Goal: Information Seeking & Learning: Learn about a topic

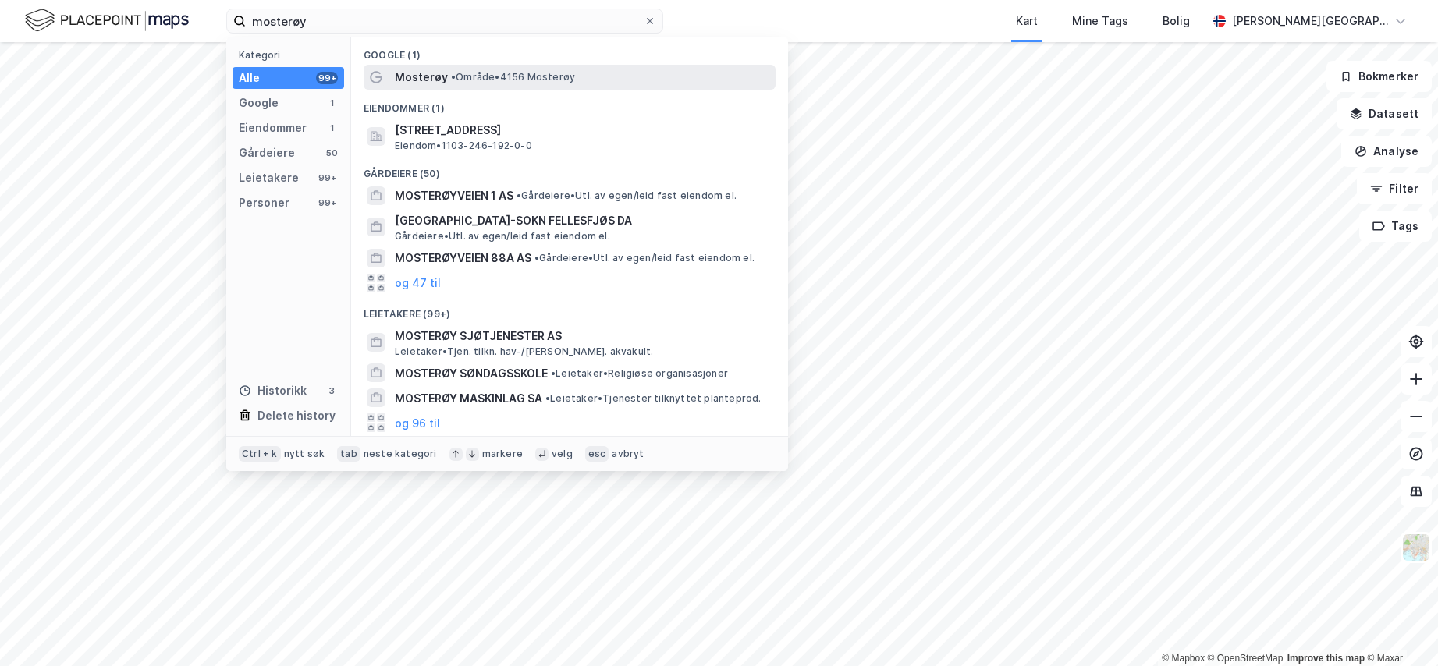
type input "mosterøy"
click at [564, 71] on span "• Område • 4156 [GEOGRAPHIC_DATA]" at bounding box center [513, 77] width 124 height 12
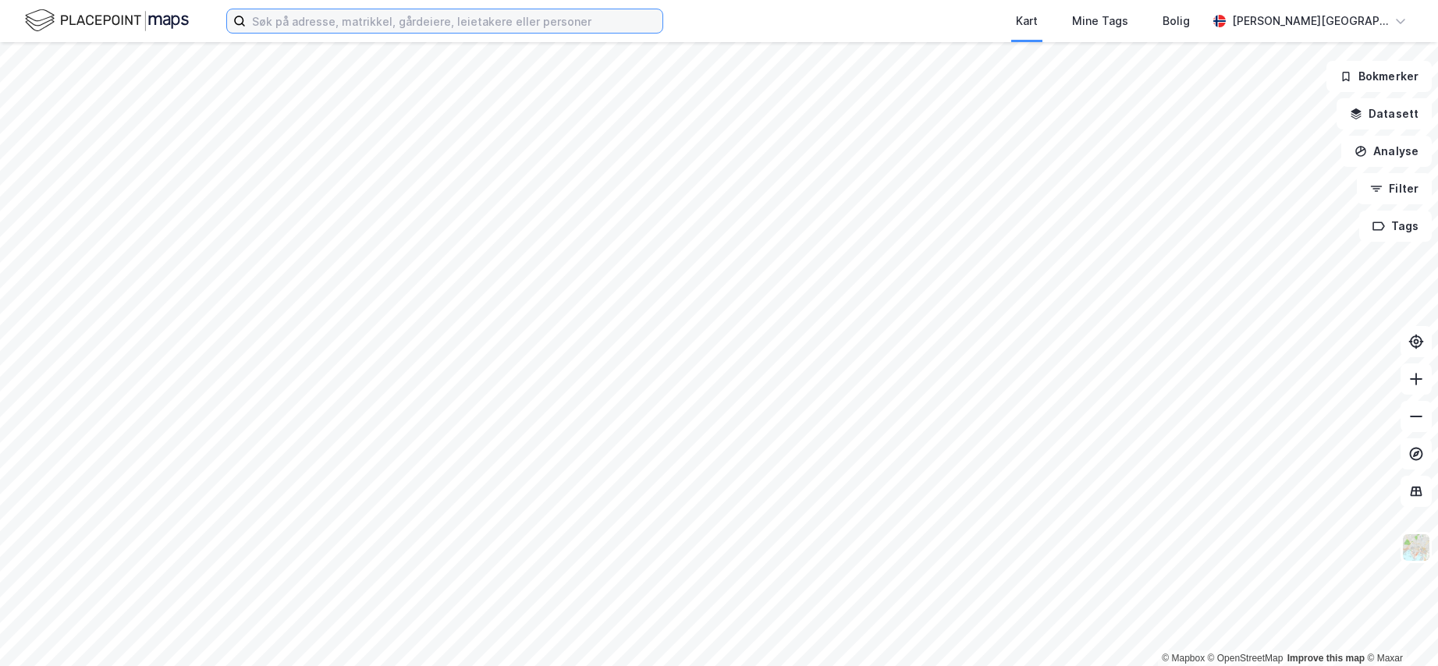
click at [595, 26] on input at bounding box center [454, 20] width 417 height 23
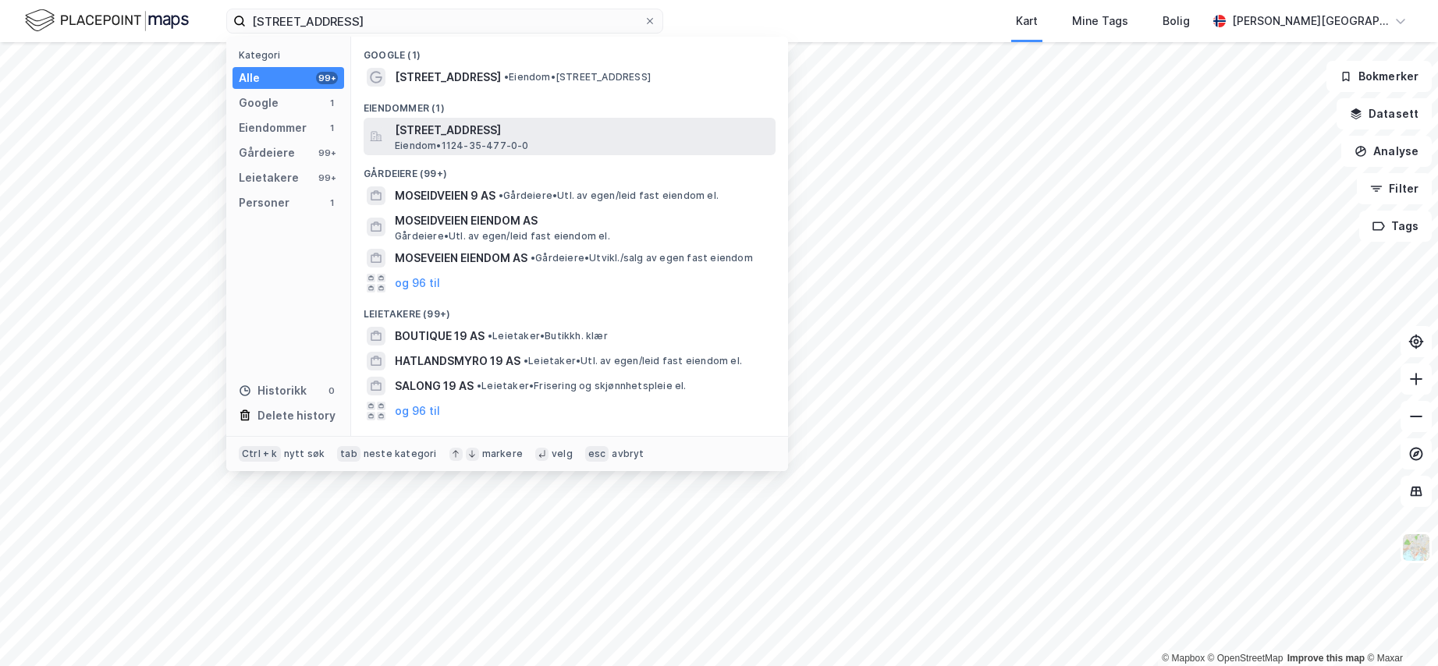
click at [510, 144] on span "Eiendom • 1124-35-477-0-0" at bounding box center [462, 146] width 134 height 12
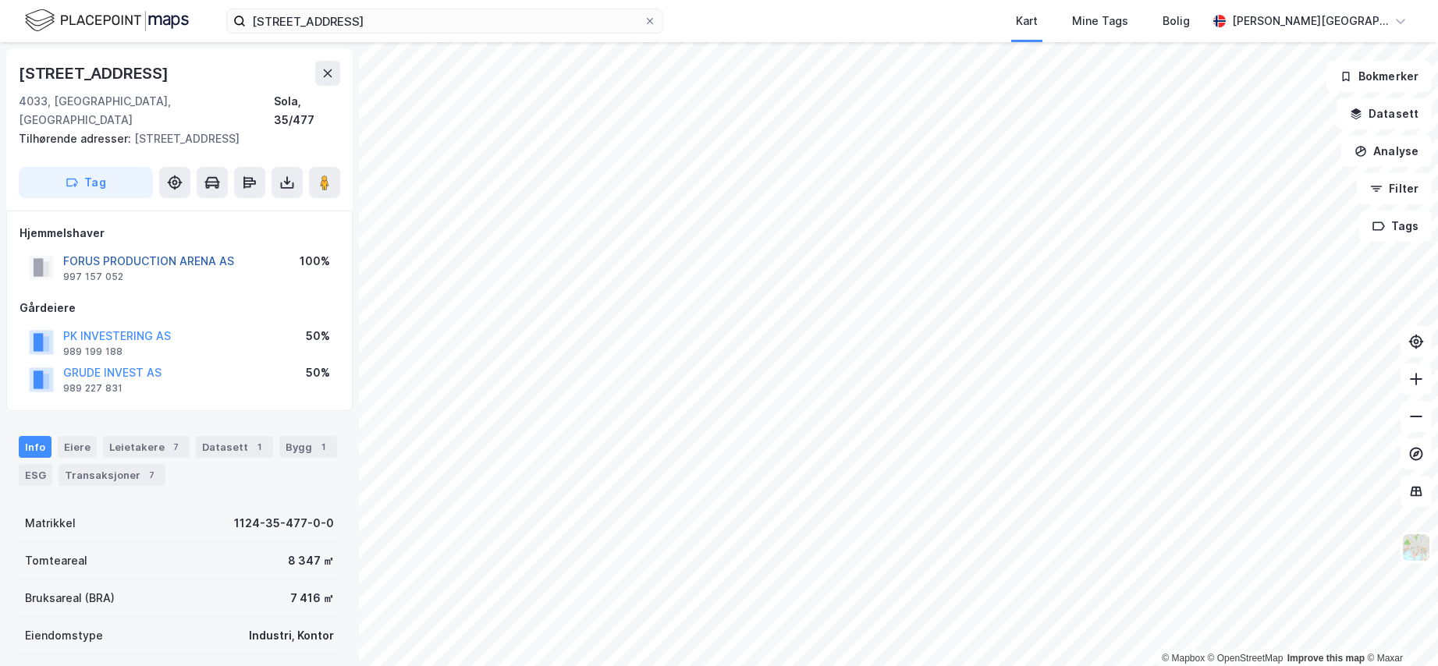
click at [0, 0] on button "FORUS PRODUCTION ARENA AS" at bounding box center [0, 0] width 0 height 0
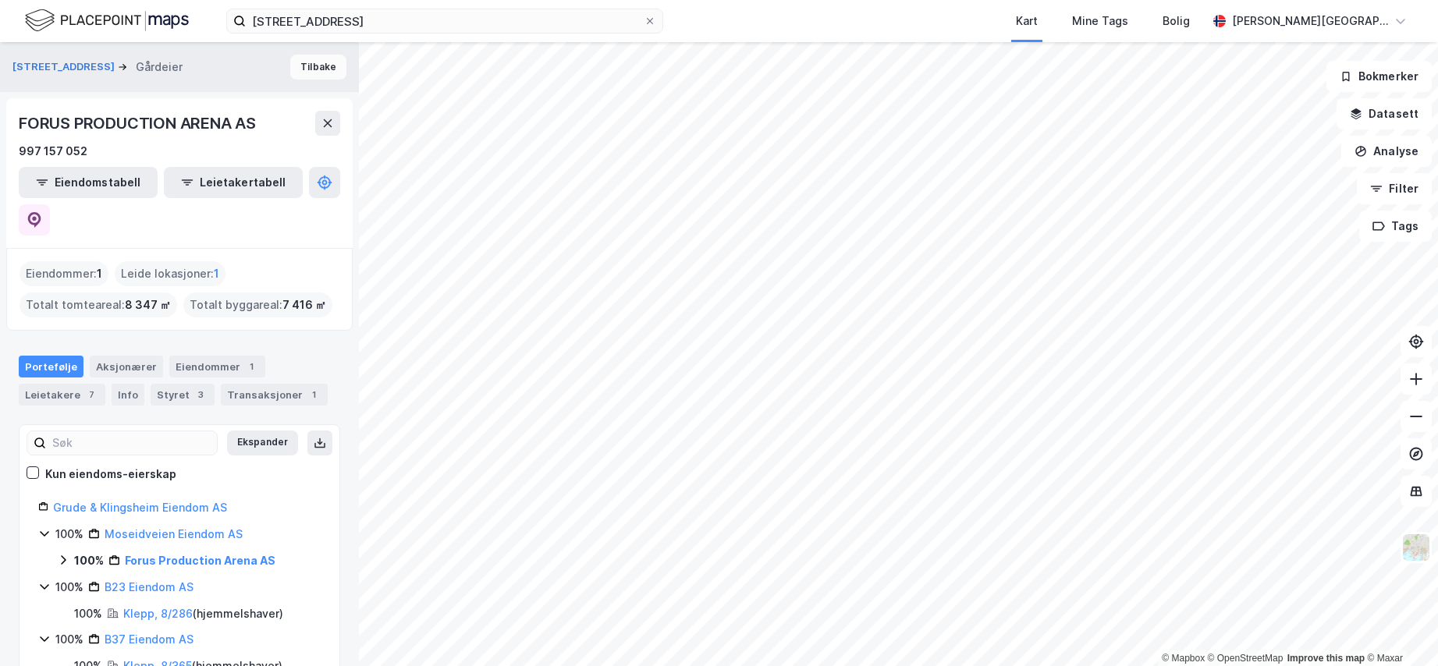
click at [304, 69] on button "Tilbake" at bounding box center [318, 67] width 56 height 25
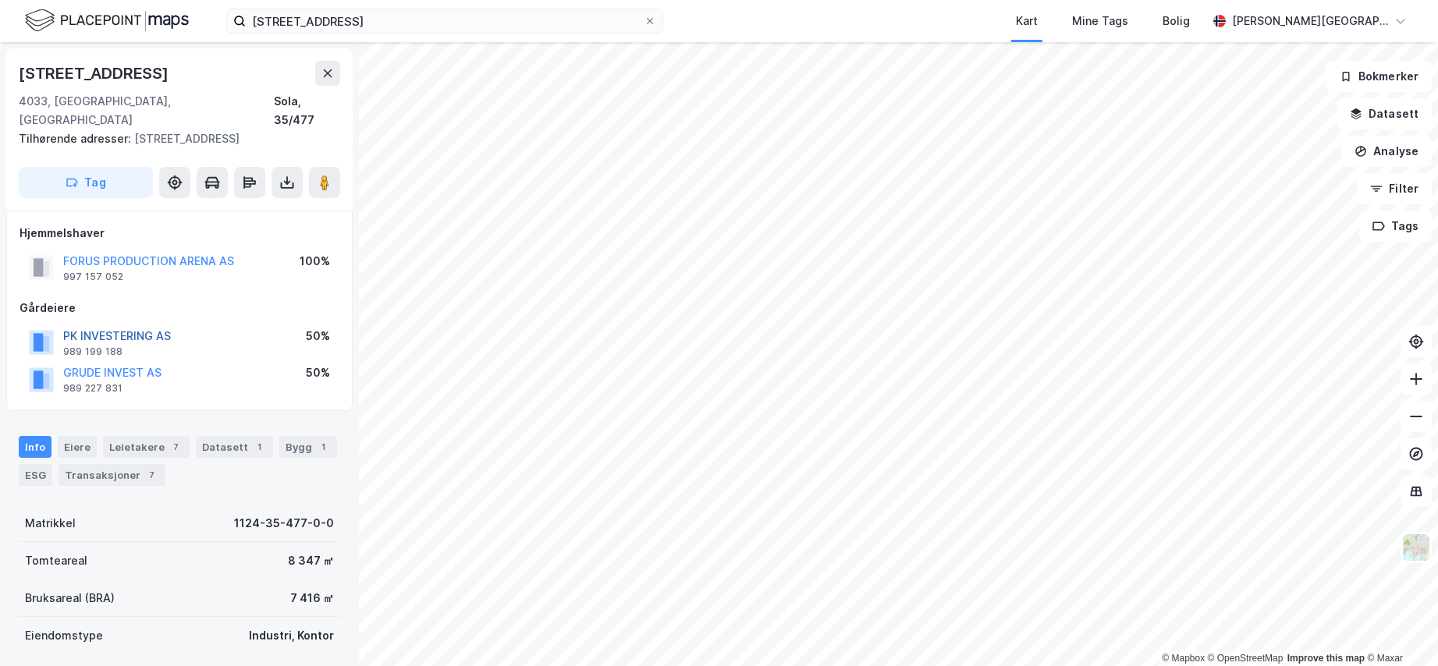
click at [0, 0] on button "PK INVESTERING AS" at bounding box center [0, 0] width 0 height 0
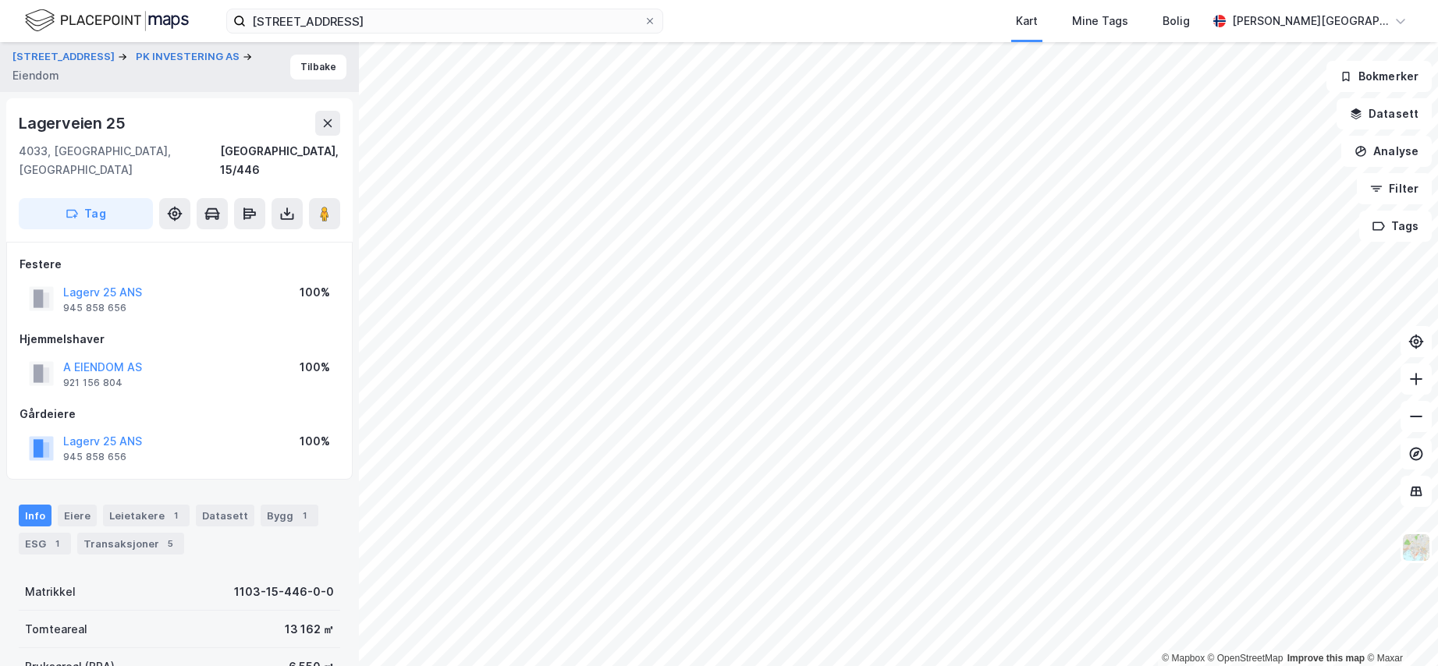
click at [1424, 20] on div "moseidveien 19 Kart Mine Tags Bolig Kaja Gundersen Røssland" at bounding box center [719, 21] width 1438 height 42
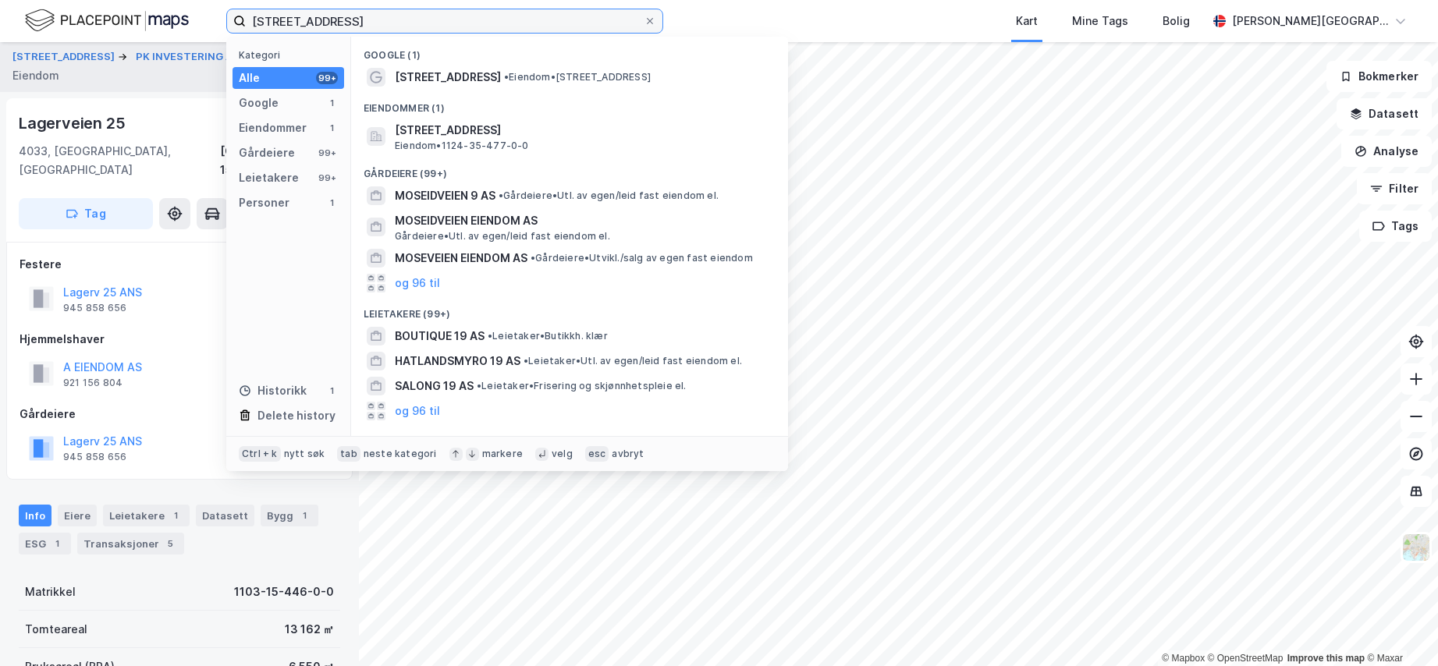
drag, startPoint x: 279, startPoint y: 13, endPoint x: 166, endPoint y: 11, distance: 113.2
click at [171, 10] on div "moseidveien 19 Kategori Alle 99+ Google 1 Eiendommer 1 Gårdeiere 99+ Leietakere…" at bounding box center [719, 21] width 1438 height 42
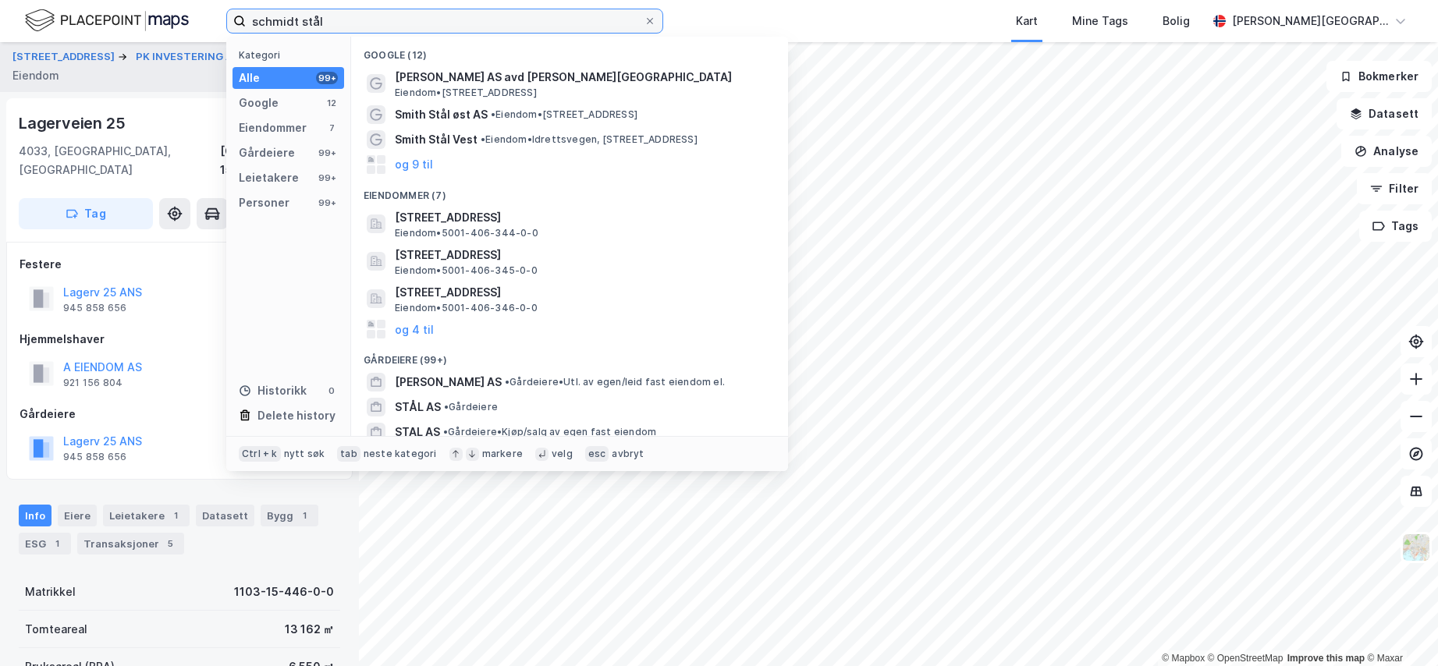
drag, startPoint x: 346, startPoint y: 27, endPoint x: 162, endPoint y: 17, distance: 184.4
click at [162, 18] on div "schmidt stål Kategori Alle 99+ Google 12 Eiendommer 7 Gårdeiere 99+ Leietakere …" at bounding box center [719, 21] width 1438 height 42
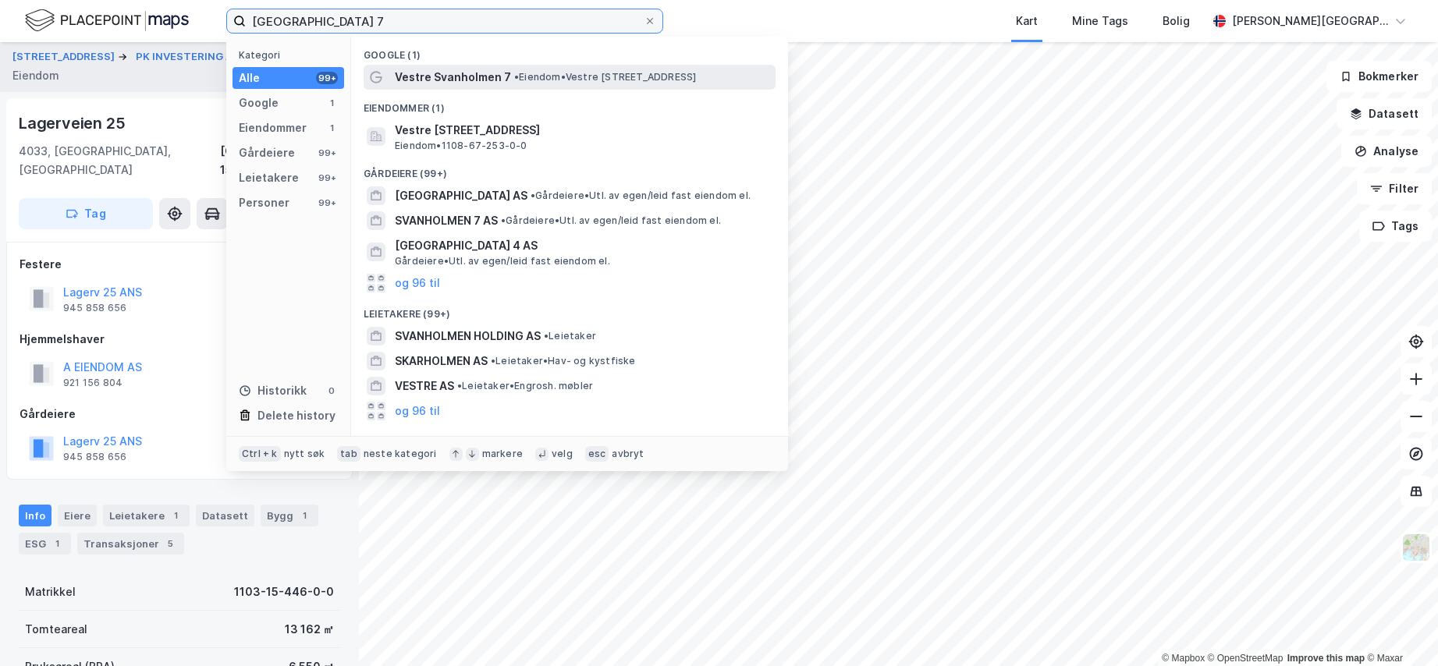
type input "vestre svanholmen 7"
click at [615, 72] on span "• Eiendom • Vestre Svanholmen 7, 4313 Sandnes" at bounding box center [605, 77] width 182 height 12
